Goal: Information Seeking & Learning: Learn about a topic

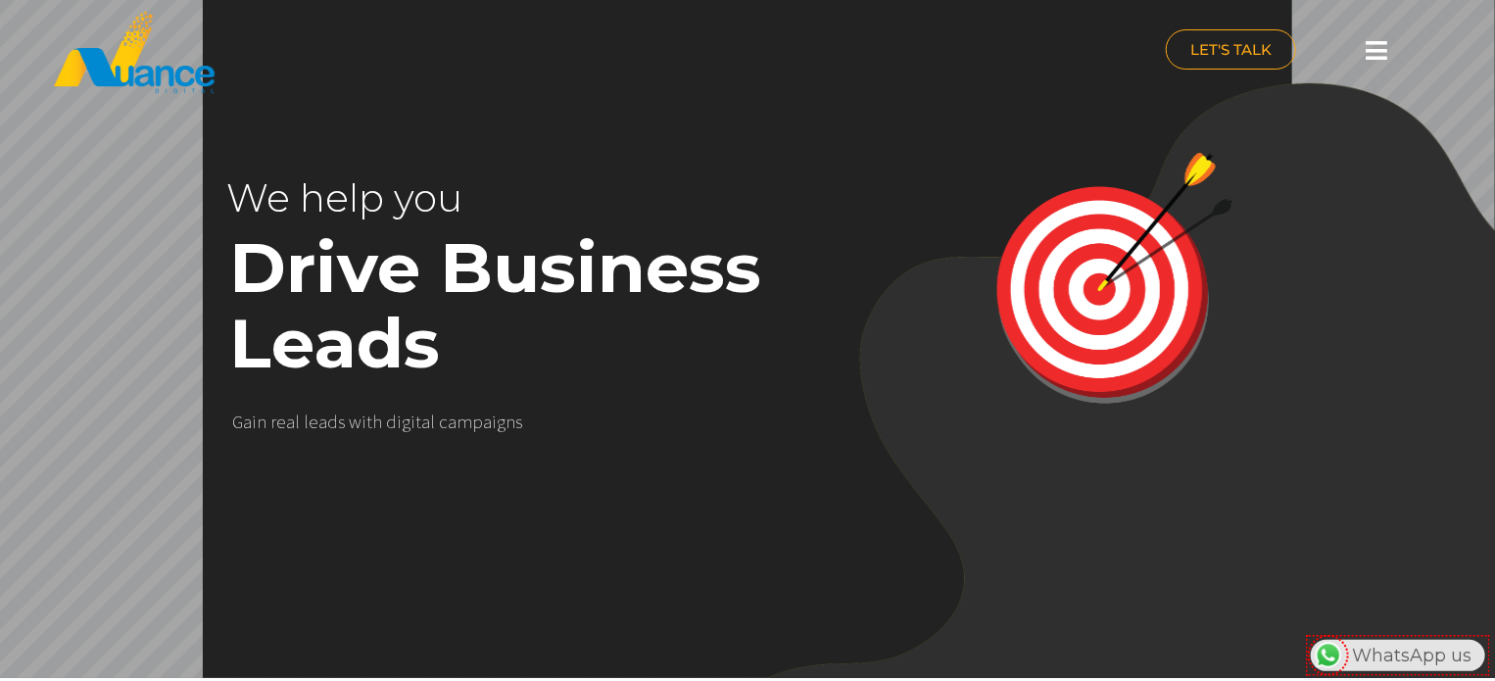
click at [1383, 45] on icon at bounding box center [1378, 50] width 22 height 24
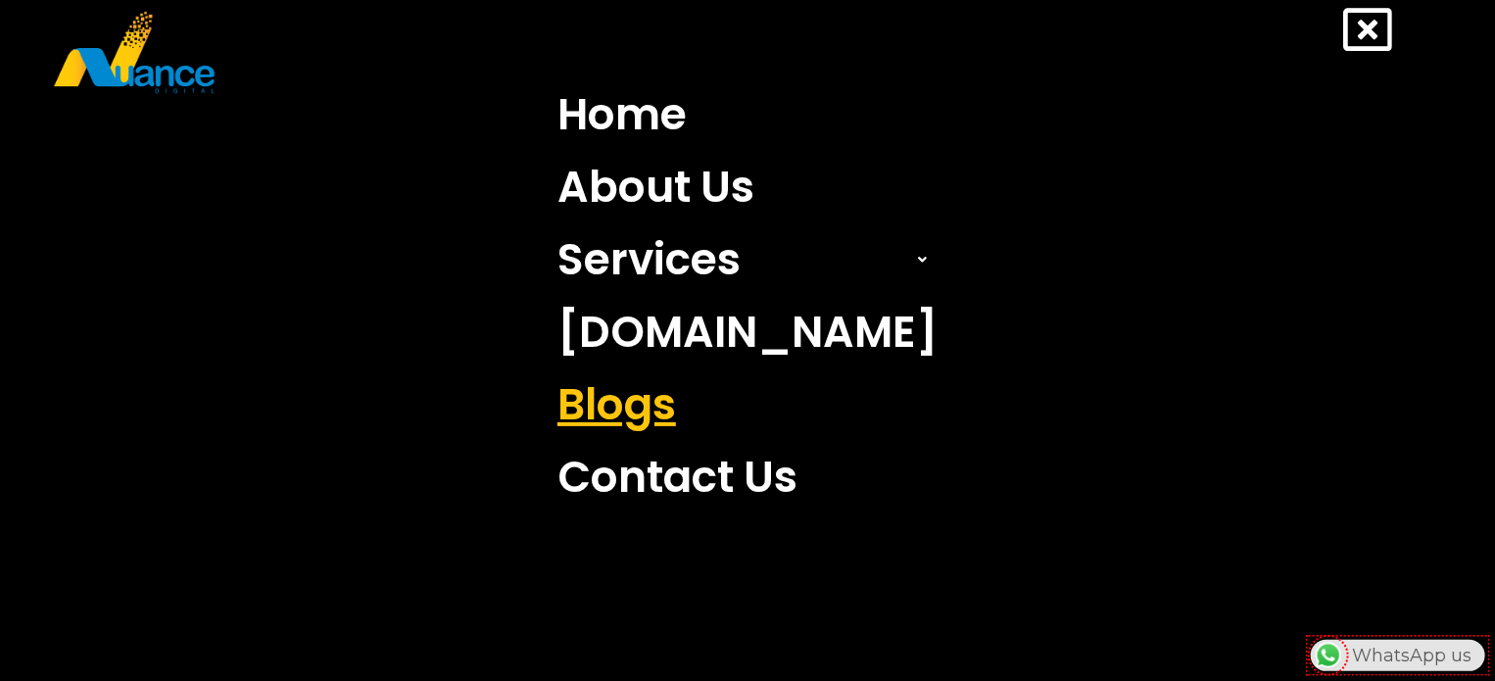
click at [667, 402] on link "Blogs" at bounding box center [748, 404] width 410 height 72
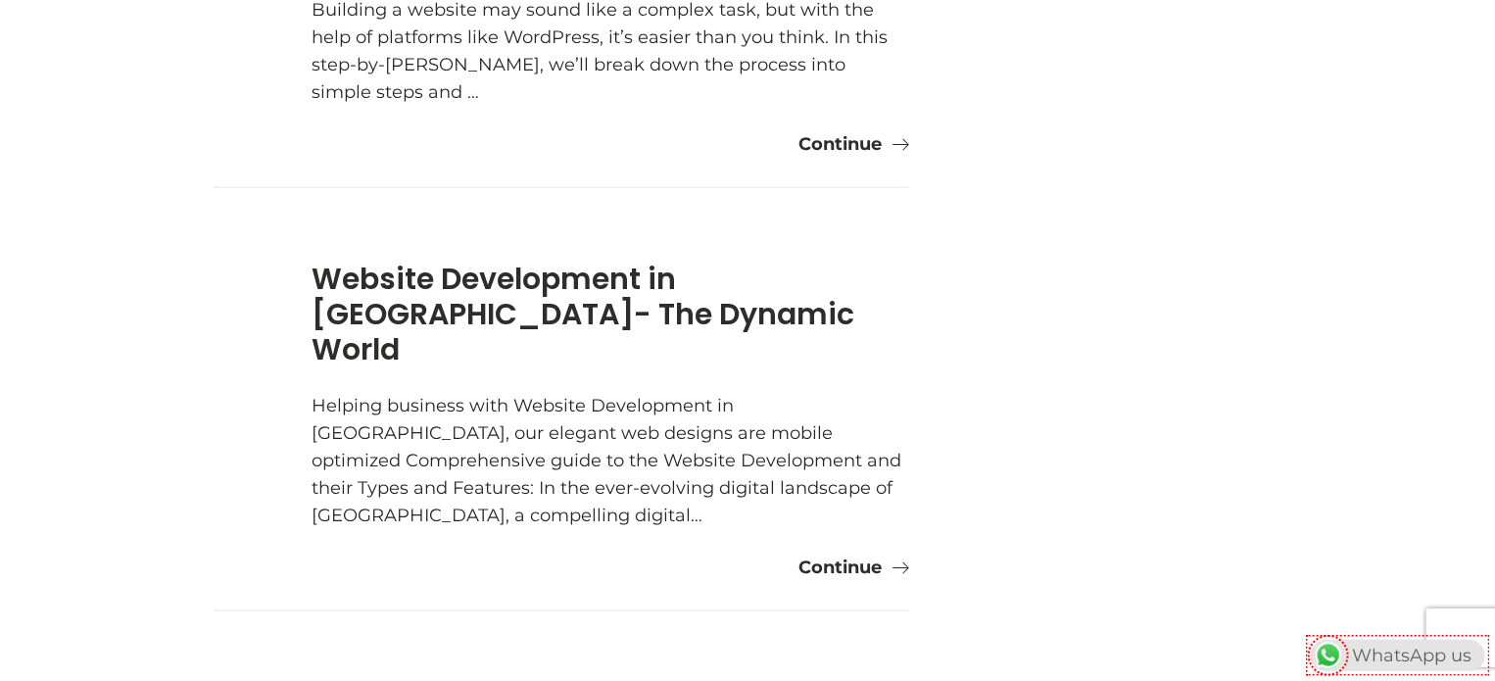
scroll to position [1285, 0]
